Goal: Task Accomplishment & Management: Manage account settings

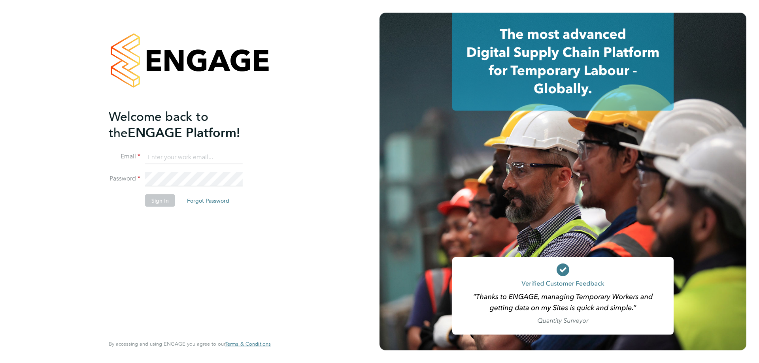
type input "fplunger@fr-group.co.uk"
click at [152, 200] on button "Sign In" at bounding box center [160, 200] width 30 height 13
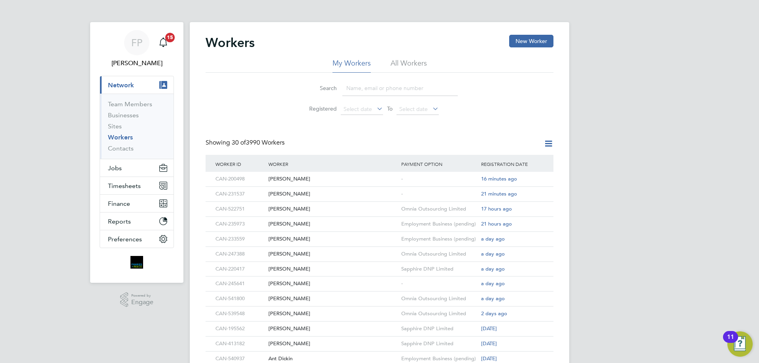
click at [372, 86] on input at bounding box center [399, 88] width 115 height 15
paste input "CAN-500874"
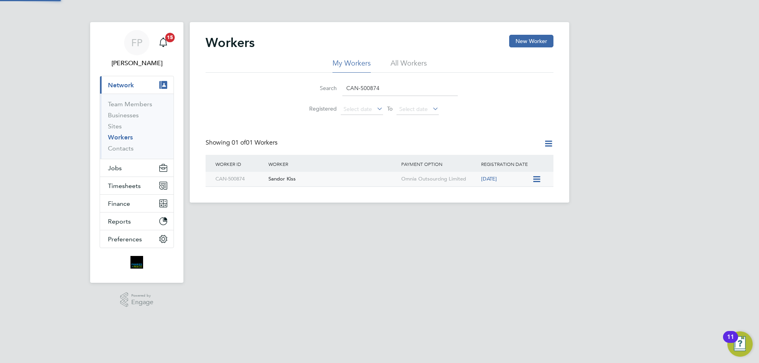
click at [359, 187] on div "Sandor Kiss" at bounding box center [332, 179] width 133 height 15
drag, startPoint x: 390, startPoint y: 87, endPoint x: 324, endPoint y: 91, distance: 66.1
click at [324, 91] on div "Search CAN-500874" at bounding box center [379, 88] width 157 height 15
paste input "22751"
type input "CAN-522751"
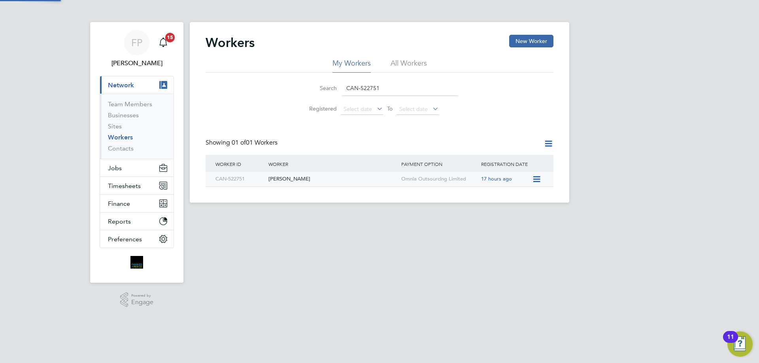
click at [363, 181] on div "Paul Haigh" at bounding box center [332, 179] width 133 height 15
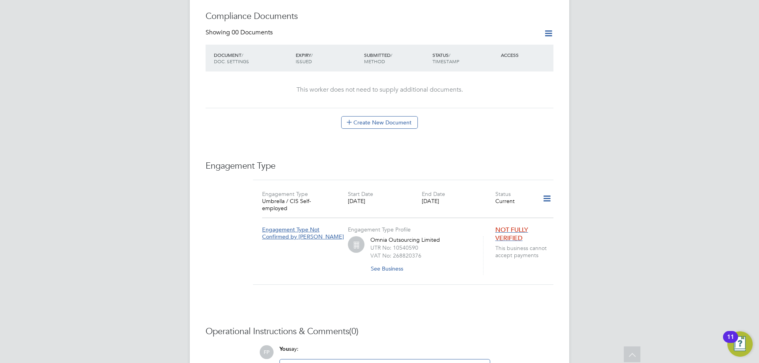
scroll to position [514, 0]
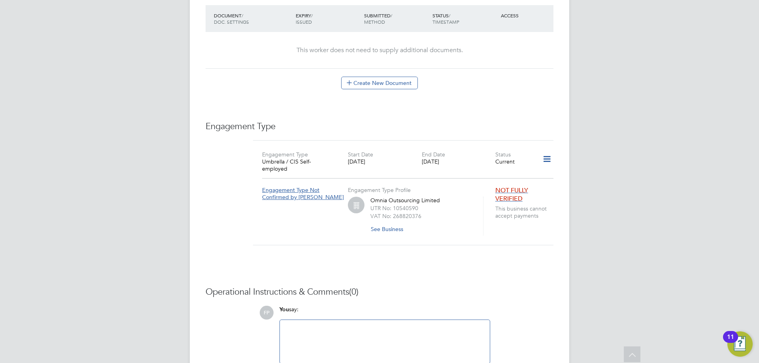
click at [389, 325] on div at bounding box center [385, 342] width 200 height 34
paste div
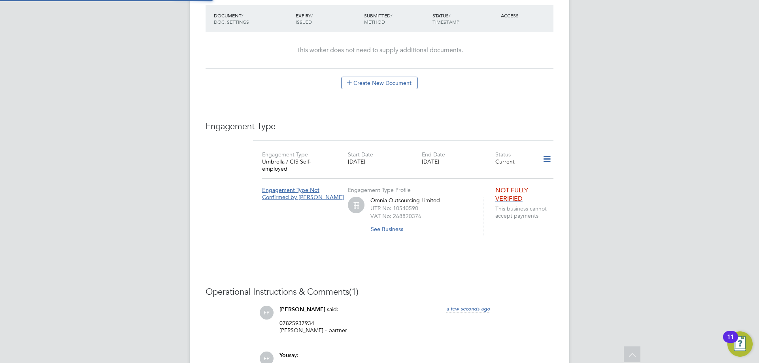
scroll to position [356, 0]
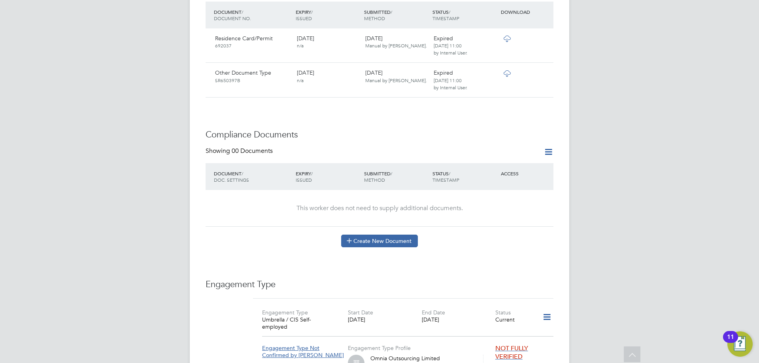
click at [405, 235] on button "Create New Document" at bounding box center [379, 241] width 77 height 13
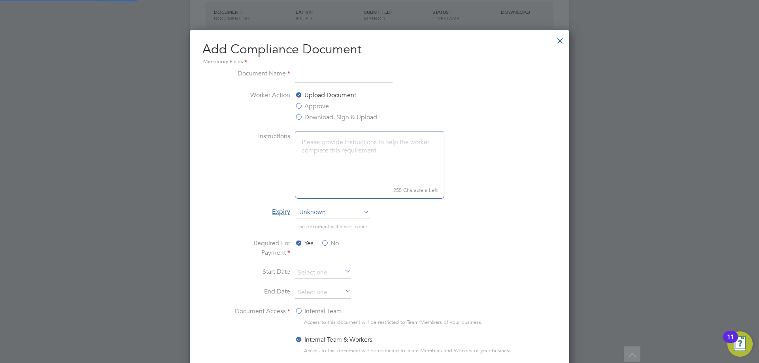
scroll to position [415, 380]
type input "SDC"
click at [329, 106] on div "Upload Document Approve Download, Sign & Upload" at bounding box center [354, 107] width 119 height 33
click at [316, 108] on label "Approve" at bounding box center [312, 106] width 34 height 9
click at [0, 0] on input "Approve" at bounding box center [0, 0] width 0 height 0
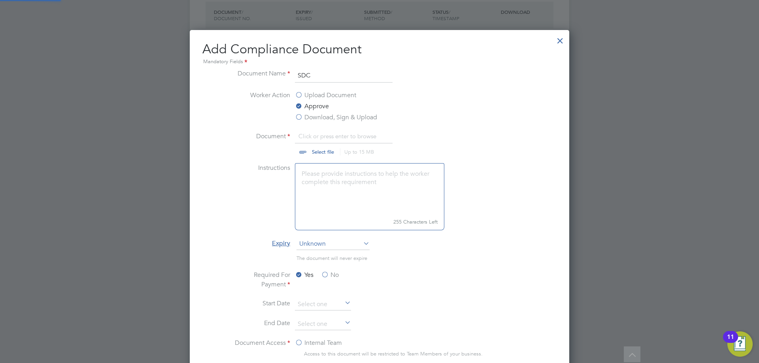
scroll to position [12, 98]
click at [323, 153] on input "file" at bounding box center [330, 144] width 124 height 24
type input "C:\fakepath\SDC Test Results_12921620dae23633369a28a2afdcf9c032b923.pdf"
click at [326, 275] on label "No" at bounding box center [330, 274] width 18 height 9
click at [0, 0] on input "No" at bounding box center [0, 0] width 0 height 0
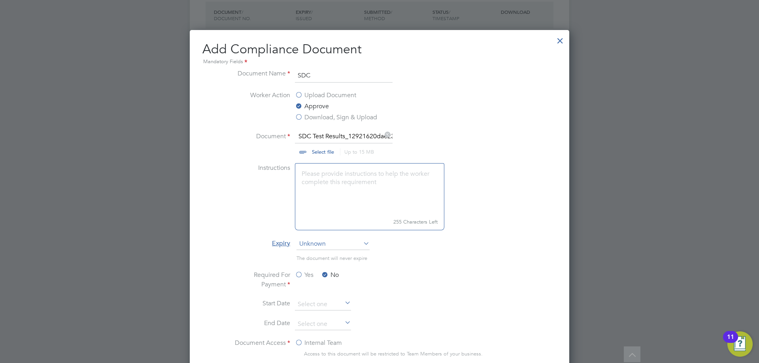
scroll to position [514, 0]
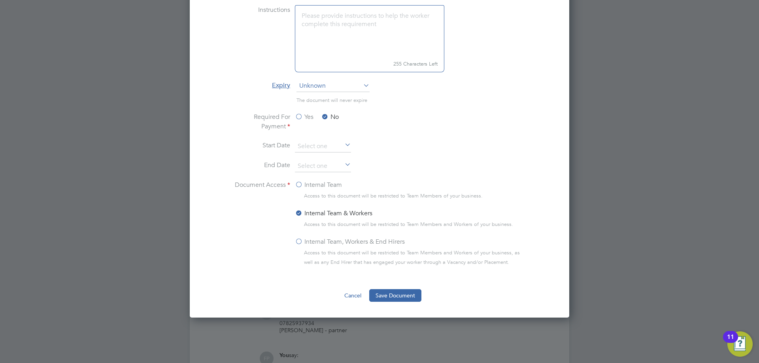
click at [304, 241] on label "Internal Team, Workers & End Hirers" at bounding box center [350, 241] width 110 height 9
click at [0, 0] on input "Internal Team, Workers & End Hirers" at bounding box center [0, 0] width 0 height 0
click at [394, 297] on button "Save Document" at bounding box center [395, 295] width 52 height 13
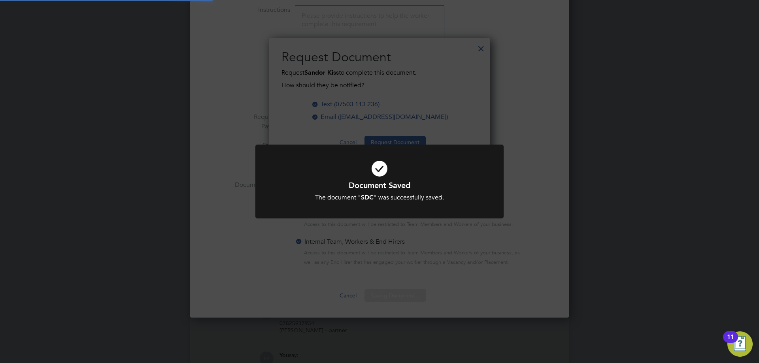
click at [457, 121] on div "Document Saved The document " SDC " was successfully saved. Cancel Okay" at bounding box center [379, 181] width 759 height 363
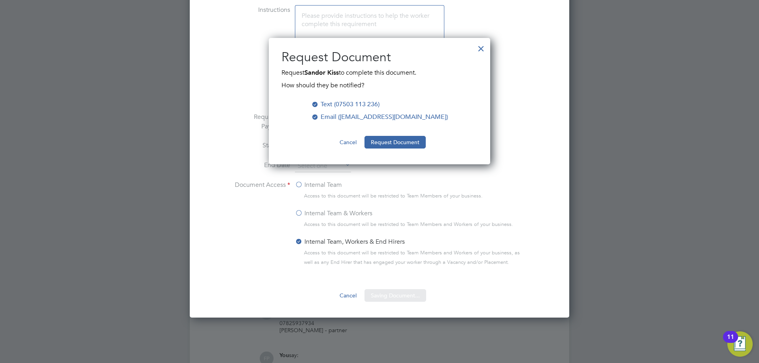
click at [410, 140] on button "Request Document" at bounding box center [394, 142] width 61 height 13
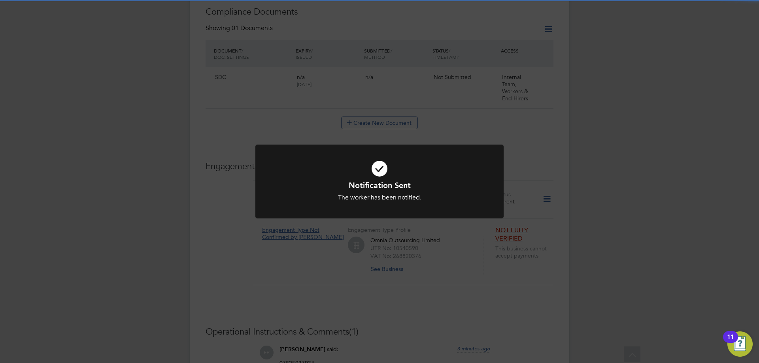
scroll to position [514, 0]
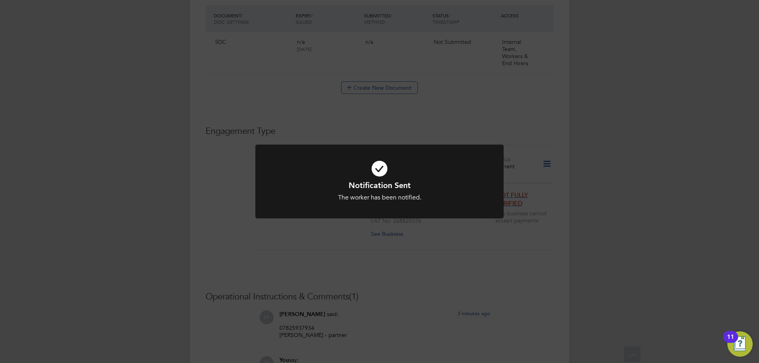
click at [518, 101] on div "Notification Sent The worker has been notified. Cancel Okay" at bounding box center [379, 181] width 759 height 363
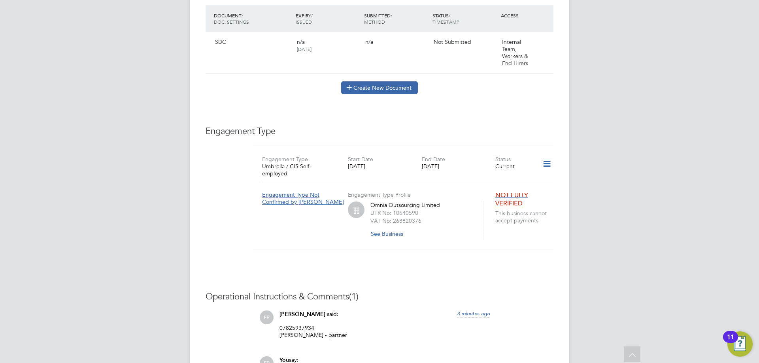
click at [401, 81] on button "Create New Document" at bounding box center [379, 87] width 77 height 13
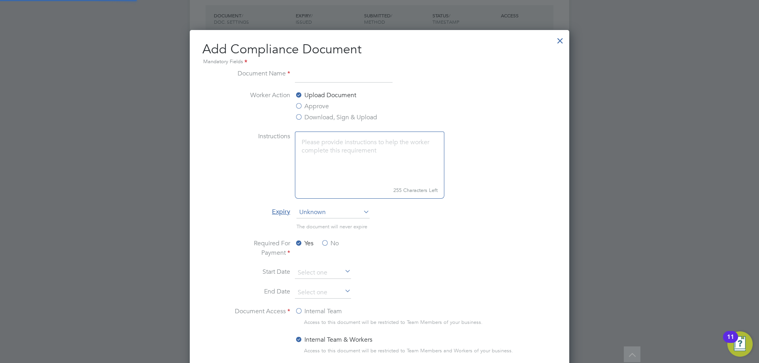
scroll to position [415, 380]
type input "NPORS"
click at [324, 108] on label "Approve" at bounding box center [312, 106] width 34 height 9
click at [0, 0] on input "Approve" at bounding box center [0, 0] width 0 height 0
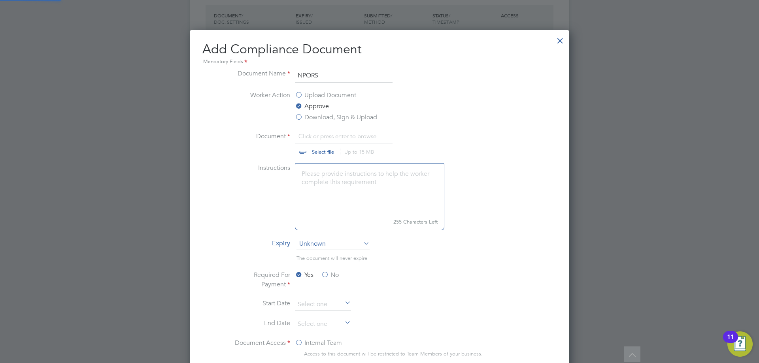
scroll to position [12, 98]
click at [324, 149] on input "file" at bounding box center [330, 144] width 124 height 24
type input "C:\fakepath\npors card back.jpeg"
click at [326, 274] on label "No" at bounding box center [330, 274] width 18 height 9
click at [0, 0] on input "No" at bounding box center [0, 0] width 0 height 0
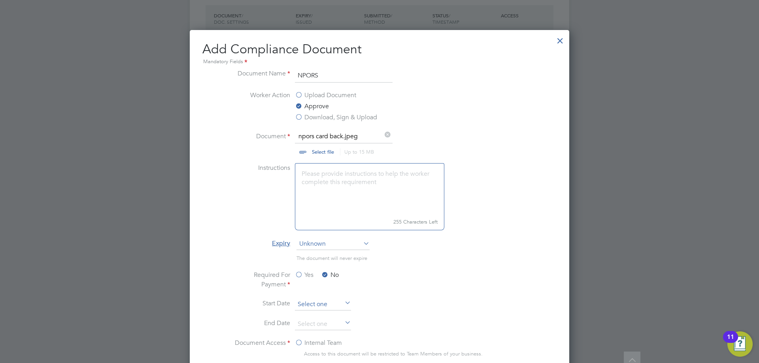
scroll to position [626, 0]
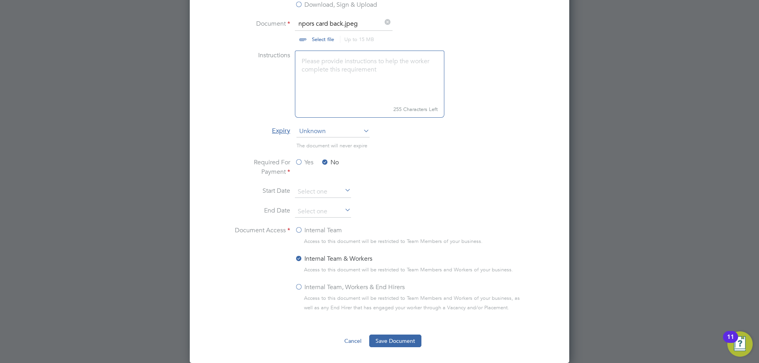
click at [307, 291] on label "Internal Team, Workers & End Hirers" at bounding box center [350, 287] width 110 height 9
click at [0, 0] on input "Internal Team, Workers & End Hirers" at bounding box center [0, 0] width 0 height 0
click at [386, 342] on button "Save Document" at bounding box center [395, 341] width 52 height 13
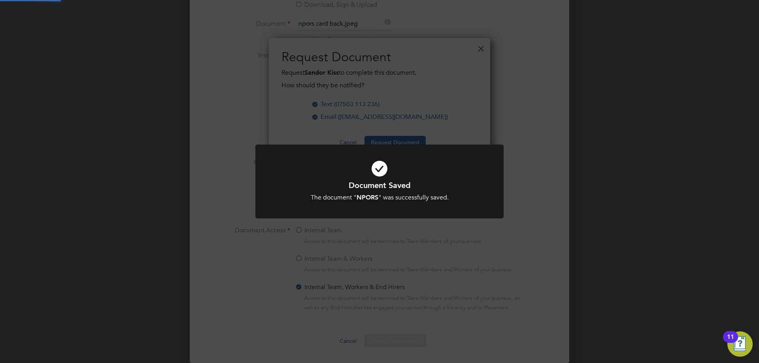
scroll to position [127, 222]
click at [470, 135] on div "Document Saved The document " NPORS " was successfully saved. Cancel Okay" at bounding box center [379, 181] width 759 height 363
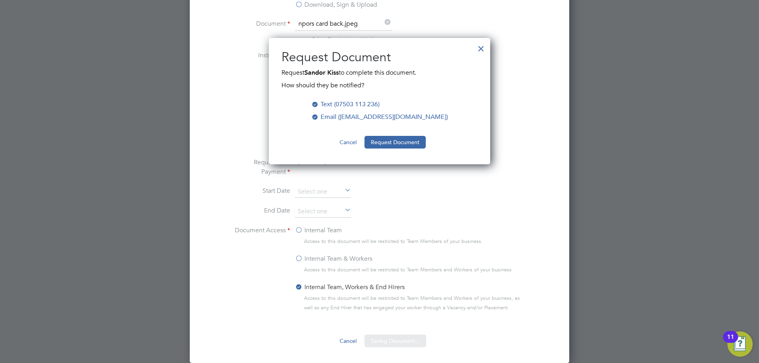
click at [410, 142] on button "Request Document" at bounding box center [394, 142] width 61 height 13
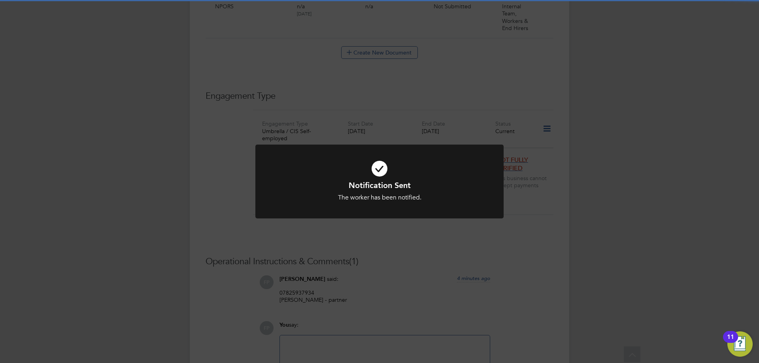
scroll to position [626, 0]
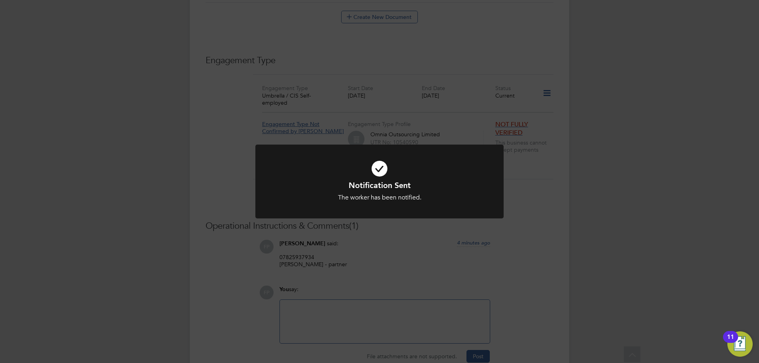
click at [538, 190] on div "Notification Sent The worker has been notified. Cancel Okay" at bounding box center [379, 181] width 759 height 363
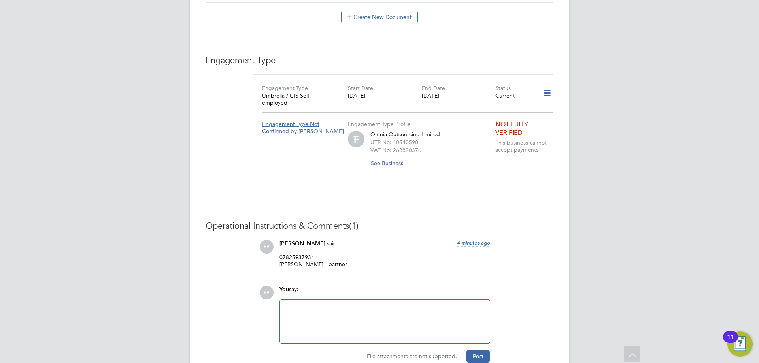
scroll to position [508, 0]
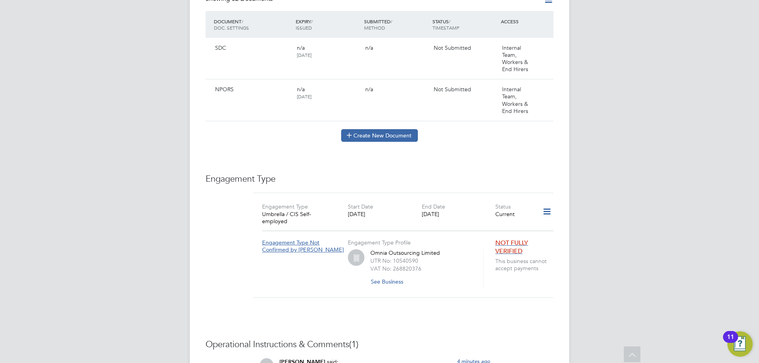
click at [399, 129] on button "Create New Document" at bounding box center [379, 135] width 77 height 13
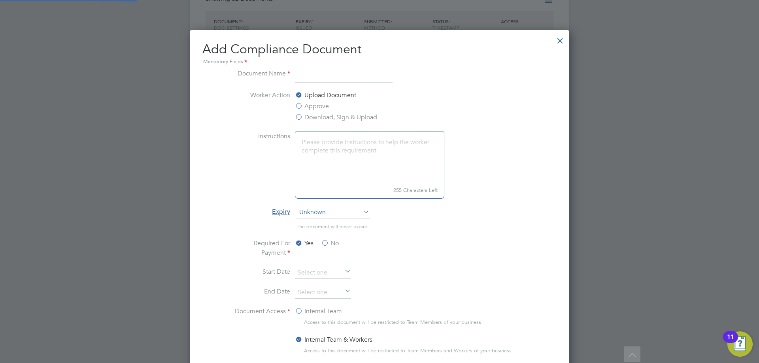
scroll to position [415, 380]
click at [355, 83] on input "dl" at bounding box center [344, 76] width 98 height 14
type input "dl"
click at [313, 112] on div "Upload Document Approve Download, Sign & Upload" at bounding box center [354, 107] width 119 height 33
click at [308, 105] on label "Approve" at bounding box center [312, 106] width 34 height 9
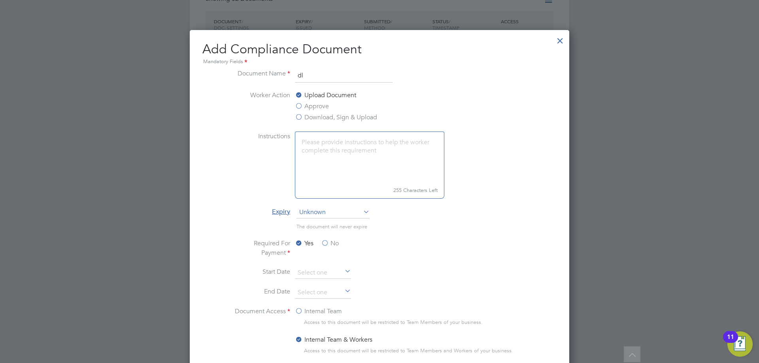
click at [0, 0] on input "Approve" at bounding box center [0, 0] width 0 height 0
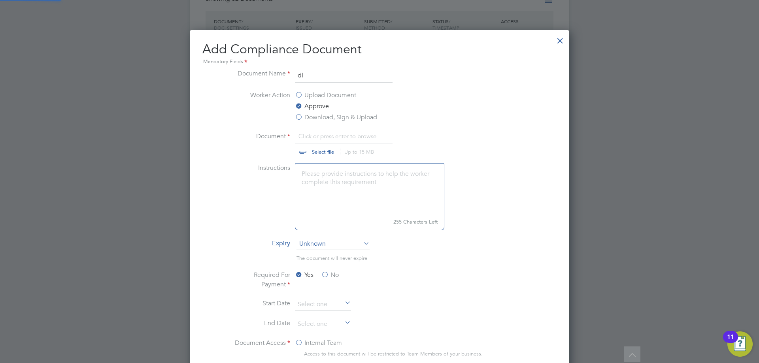
scroll to position [12, 98]
click at [316, 151] on input "file" at bounding box center [330, 144] width 124 height 24
type input "C:\fakepath\DL2.jpeg"
click at [330, 276] on label "No" at bounding box center [330, 274] width 18 height 9
click at [0, 0] on input "No" at bounding box center [0, 0] width 0 height 0
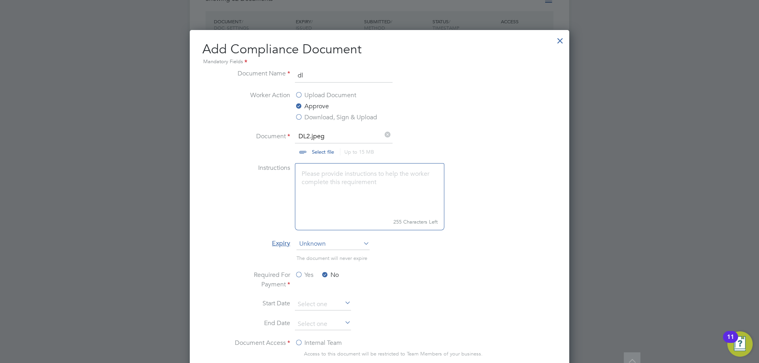
scroll to position [587, 0]
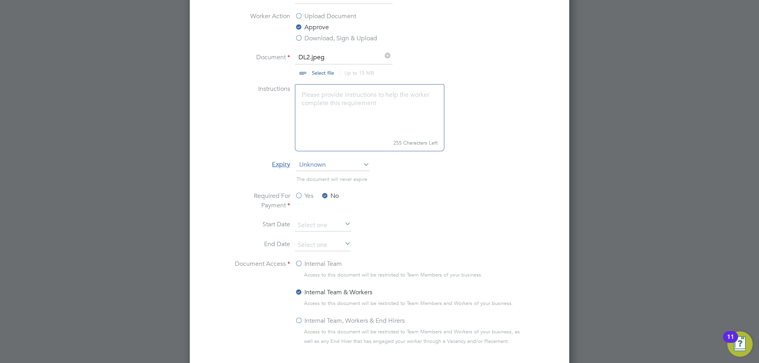
click at [307, 318] on label "Internal Team, Workers & End Hirers" at bounding box center [350, 320] width 110 height 9
click at [0, 0] on input "Internal Team, Workers & End Hirers" at bounding box center [0, 0] width 0 height 0
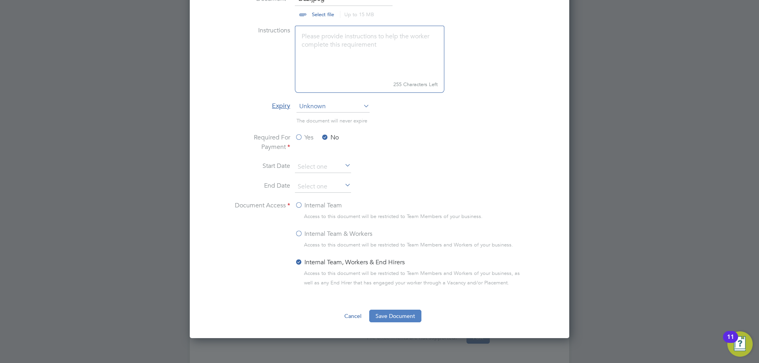
click at [392, 315] on button "Save Document" at bounding box center [395, 316] width 52 height 13
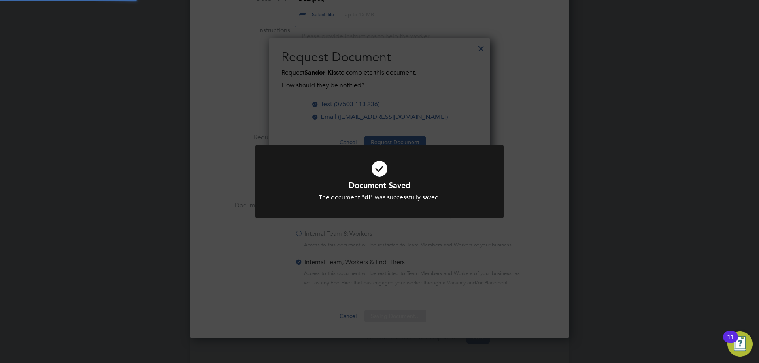
scroll to position [127, 222]
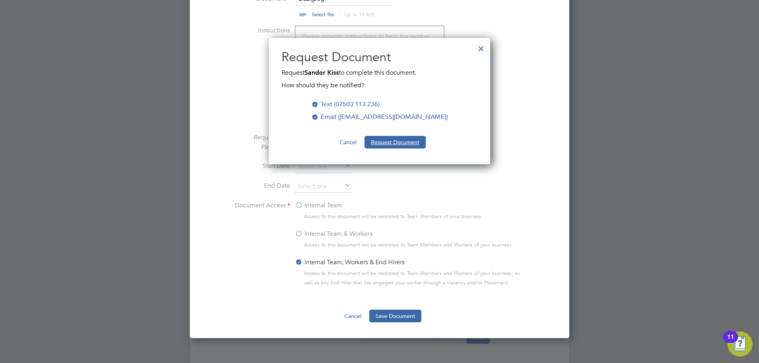
click at [396, 138] on button "Request Document" at bounding box center [394, 142] width 61 height 13
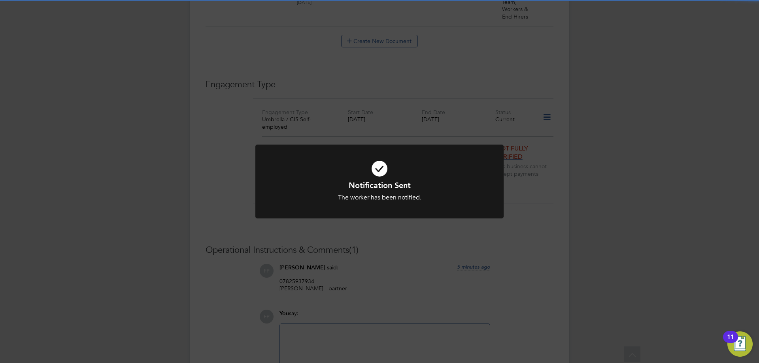
scroll to position [645, 0]
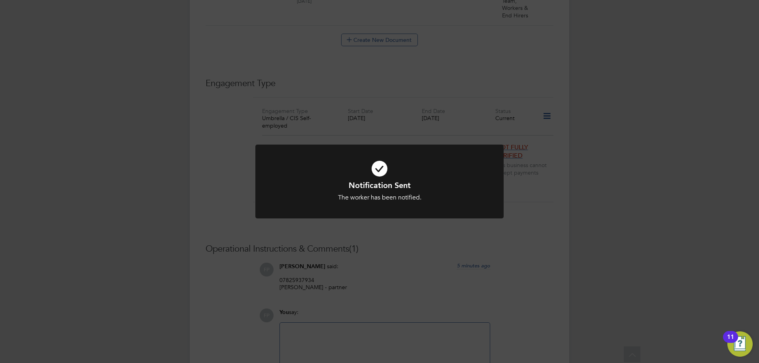
click at [457, 258] on div "Notification Sent The worker has been notified. Cancel Okay" at bounding box center [379, 181] width 759 height 363
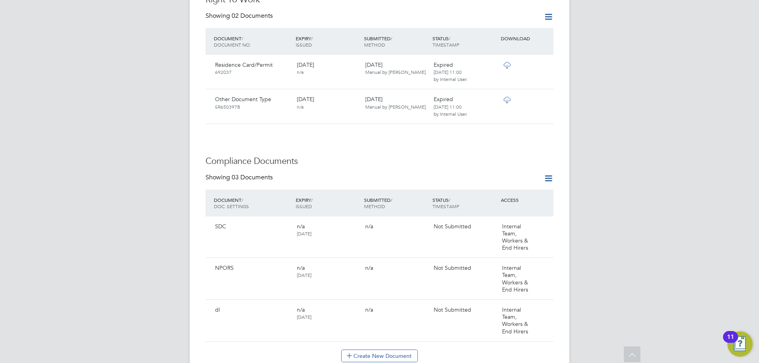
scroll to position [250, 0]
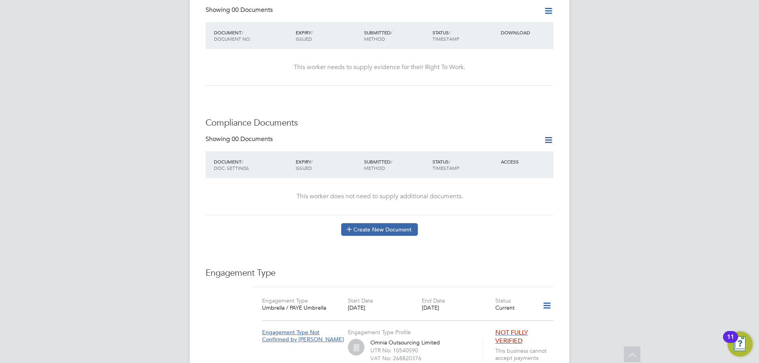
scroll to position [356, 0]
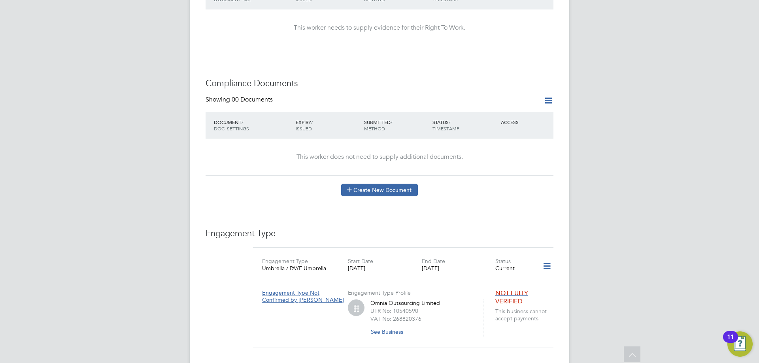
click at [388, 184] on button "Create New Document" at bounding box center [379, 190] width 77 height 13
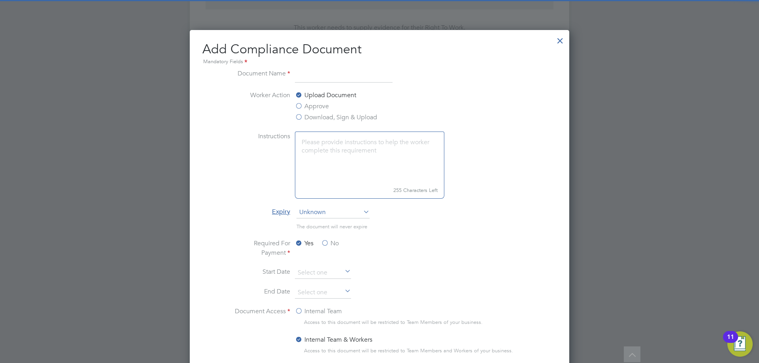
scroll to position [415, 380]
type input "app form"
click at [324, 107] on label "Approve" at bounding box center [312, 106] width 34 height 9
click at [0, 0] on input "Approve" at bounding box center [0, 0] width 0 height 0
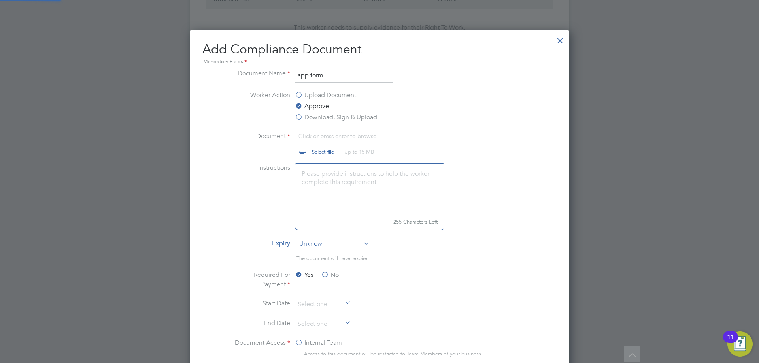
scroll to position [12, 98]
click at [332, 154] on input "file" at bounding box center [330, 144] width 124 height 24
type input "C:\fakepath\lovell_-_48_hour_optpdf_-_paulhaigh181968gmail_signed.pdf"
click at [330, 274] on label "No" at bounding box center [330, 274] width 18 height 9
click at [0, 0] on input "No" at bounding box center [0, 0] width 0 height 0
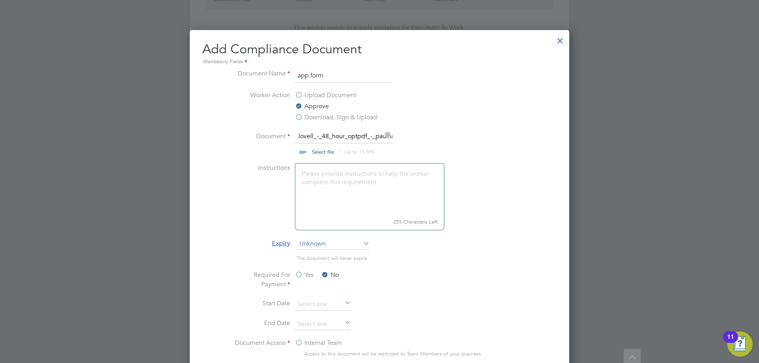
scroll to position [502, 0]
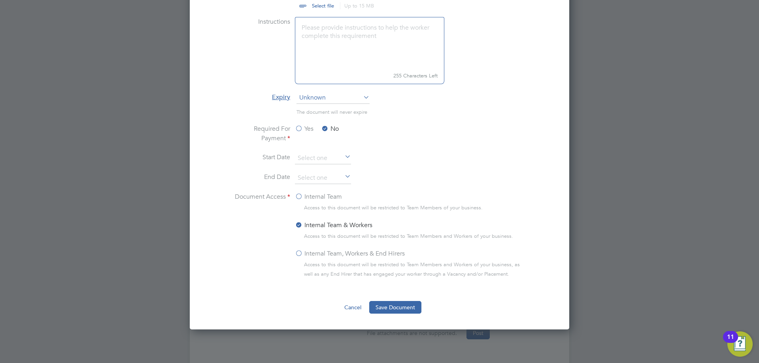
click at [300, 259] on div "Internal Team, Workers & End Hirers" at bounding box center [411, 254] width 233 height 11
click at [301, 252] on label "Internal Team, Workers & End Hirers" at bounding box center [350, 253] width 110 height 9
click at [0, 0] on input "Internal Team, Workers & End Hirers" at bounding box center [0, 0] width 0 height 0
click at [387, 309] on button "Save Document" at bounding box center [395, 307] width 52 height 13
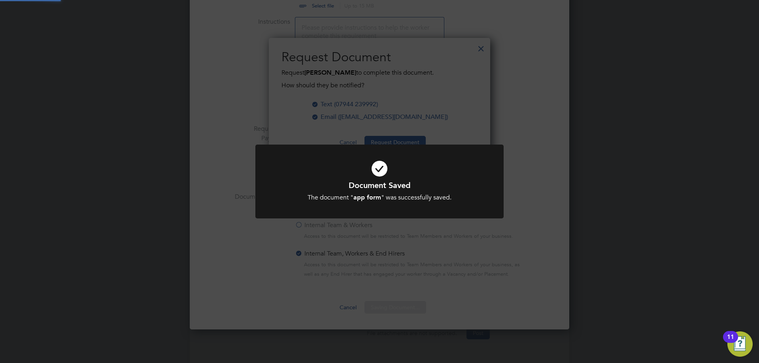
scroll to position [127, 222]
click at [523, 198] on div "Document Saved The document " app form " was successfully saved. Cancel Okay" at bounding box center [379, 181] width 759 height 363
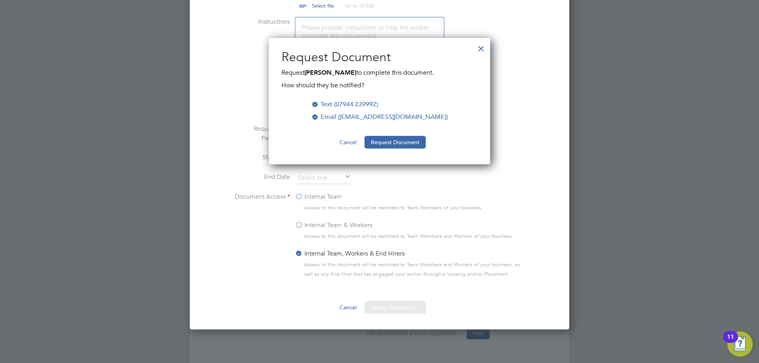
click at [415, 140] on button "Request Document" at bounding box center [394, 142] width 61 height 13
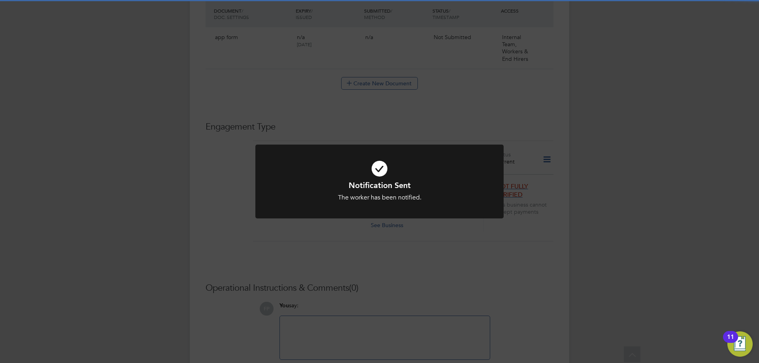
scroll to position [502, 0]
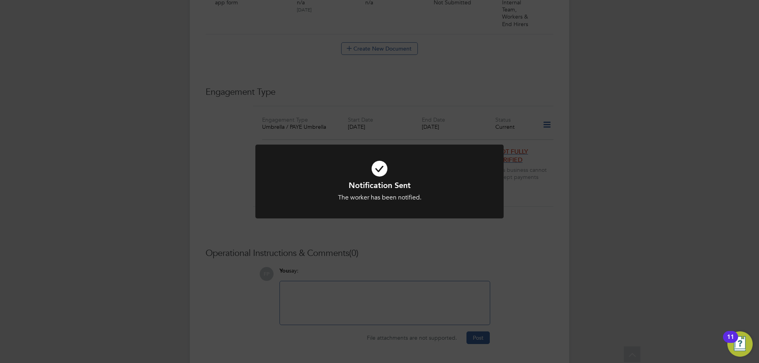
click at [511, 196] on div "Notification Sent The worker has been notified. Cancel Okay" at bounding box center [379, 181] width 759 height 363
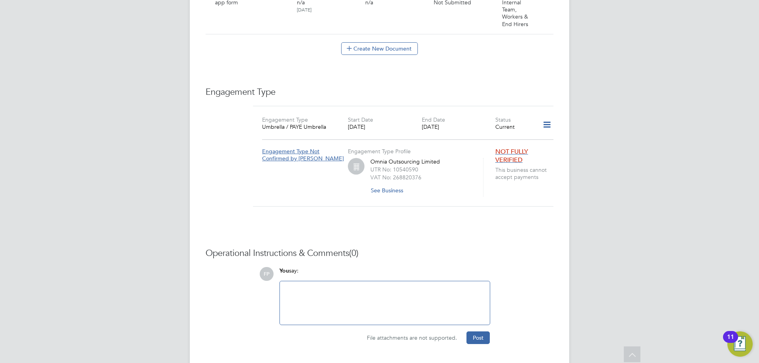
click at [387, 291] on div at bounding box center [385, 303] width 200 height 34
paste div
click at [480, 332] on button "Post" at bounding box center [477, 338] width 23 height 13
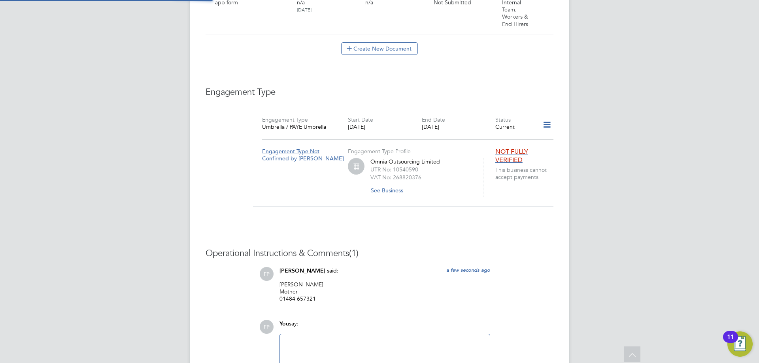
scroll to position [265, 0]
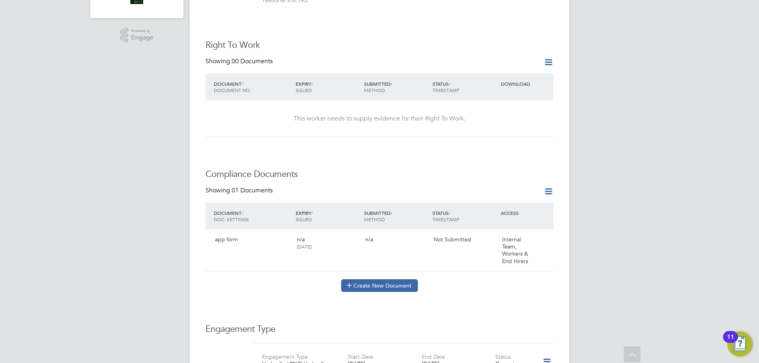
click at [358, 279] on button "Create New Document" at bounding box center [379, 285] width 77 height 13
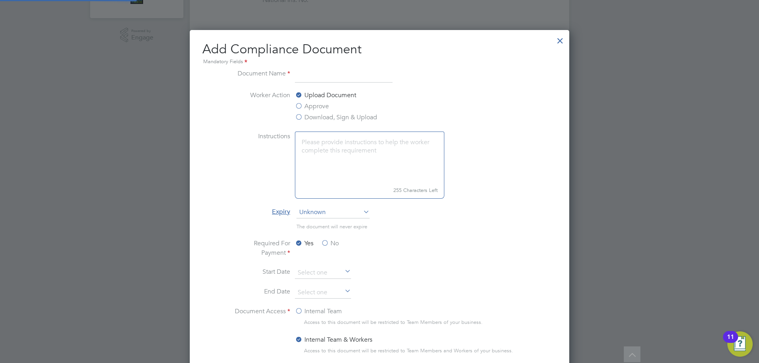
scroll to position [415, 380]
type input "cscs"
click at [323, 102] on label "Approve" at bounding box center [312, 106] width 34 height 9
click at [0, 0] on input "Approve" at bounding box center [0, 0] width 0 height 0
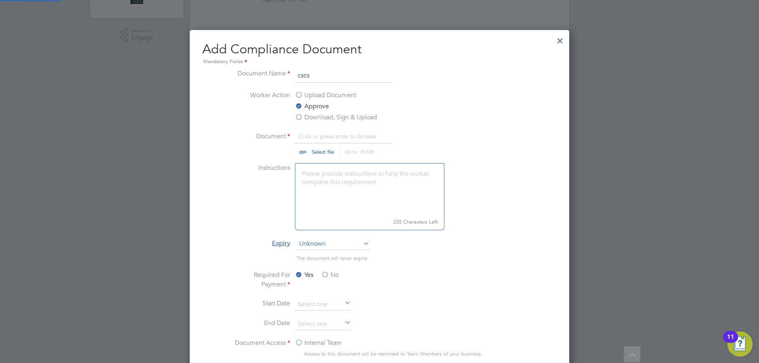
scroll to position [12, 98]
click at [315, 153] on input "file" at bounding box center [330, 144] width 124 height 24
type input "C:\fakepath\cscs.jpg"
click at [336, 273] on label "No" at bounding box center [330, 274] width 18 height 9
click at [0, 0] on input "No" at bounding box center [0, 0] width 0 height 0
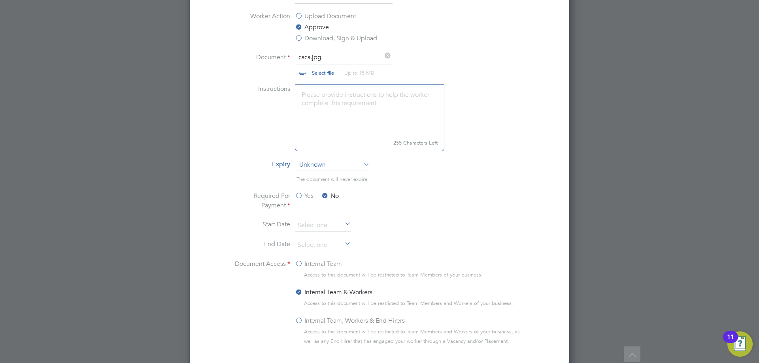
scroll to position [383, 0]
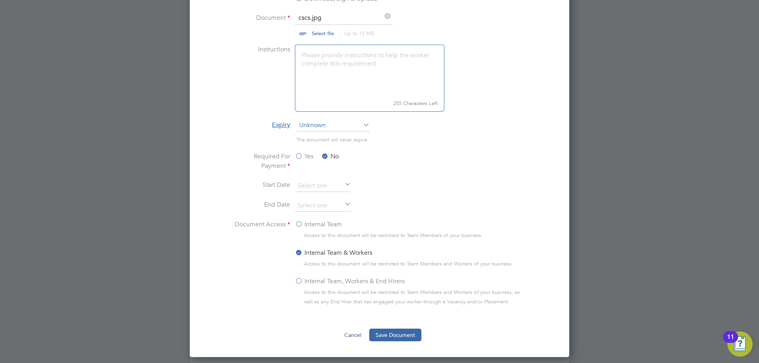
click at [305, 280] on label "Internal Team, Workers & End Hirers" at bounding box center [350, 281] width 110 height 9
click at [0, 0] on input "Internal Team, Workers & End Hirers" at bounding box center [0, 0] width 0 height 0
click at [404, 333] on button "Save Document" at bounding box center [395, 335] width 52 height 13
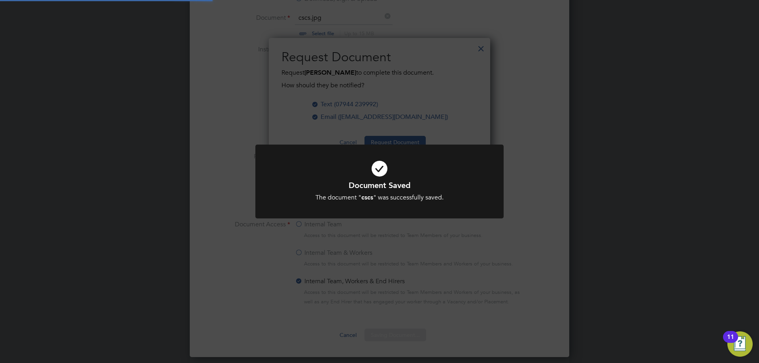
scroll to position [127, 222]
click at [522, 179] on div "Document Saved The document " cscs " was successfully saved. Cancel Okay" at bounding box center [379, 181] width 759 height 363
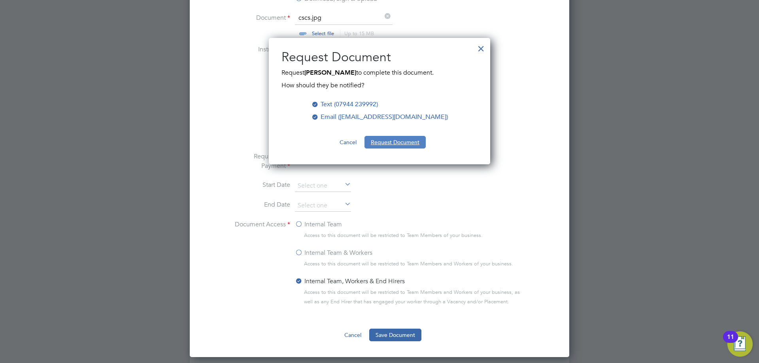
click at [414, 145] on button "Request Document" at bounding box center [394, 142] width 61 height 13
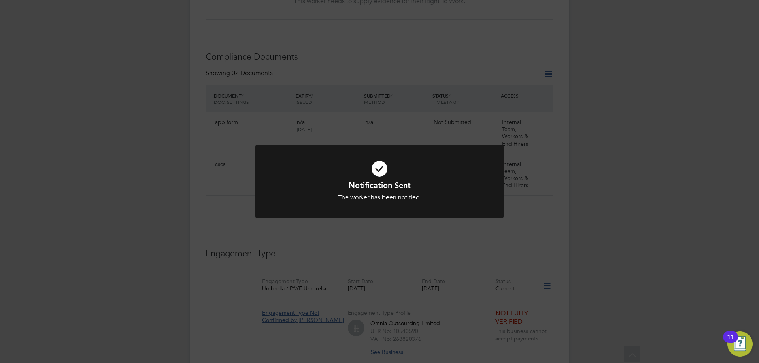
scroll to position [383, 0]
click at [519, 206] on div "Notification Sent The worker has been notified. Cancel Okay" at bounding box center [379, 181] width 759 height 363
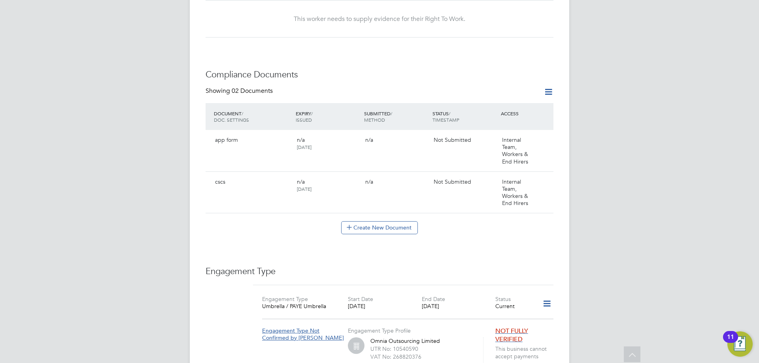
scroll to position [443, 0]
